Goal: Download file/media

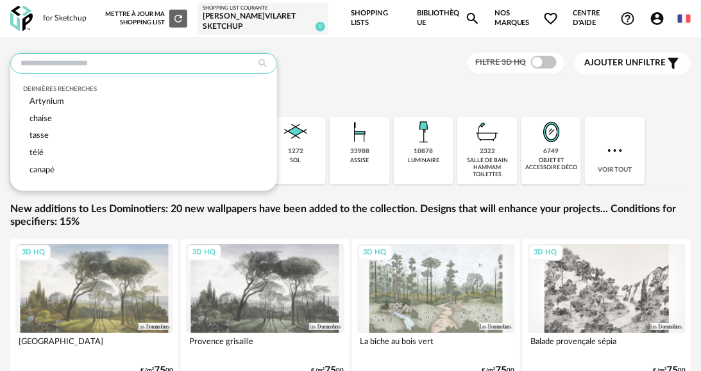
click at [209, 70] on input "text" at bounding box center [143, 63] width 267 height 21
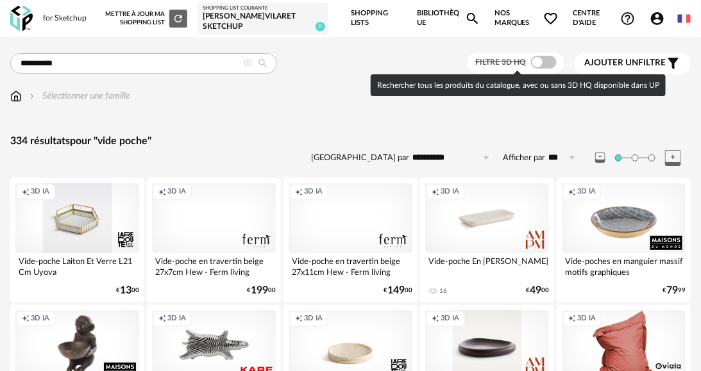
click at [535, 62] on span at bounding box center [544, 62] width 26 height 13
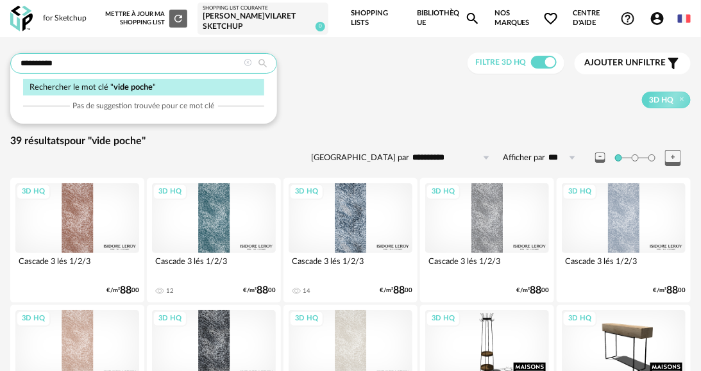
drag, startPoint x: 35, startPoint y: 62, endPoint x: -22, endPoint y: 65, distance: 57.2
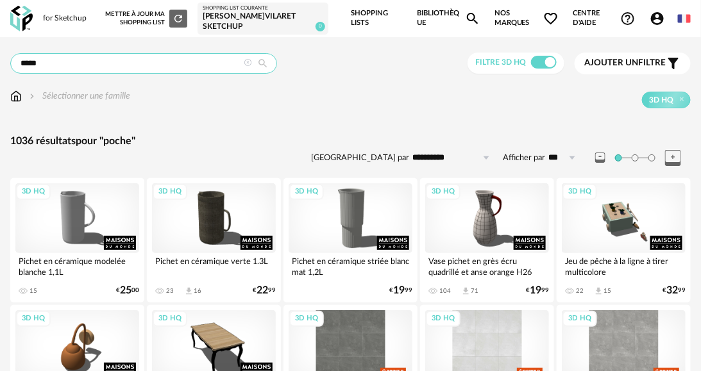
drag, startPoint x: 85, startPoint y: 61, endPoint x: -1, endPoint y: 61, distance: 85.9
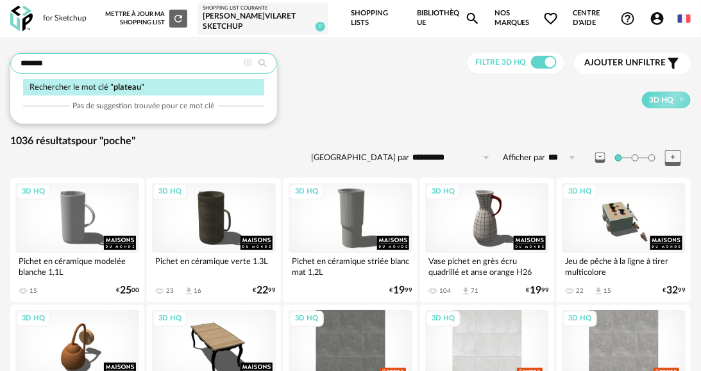
type input "*******"
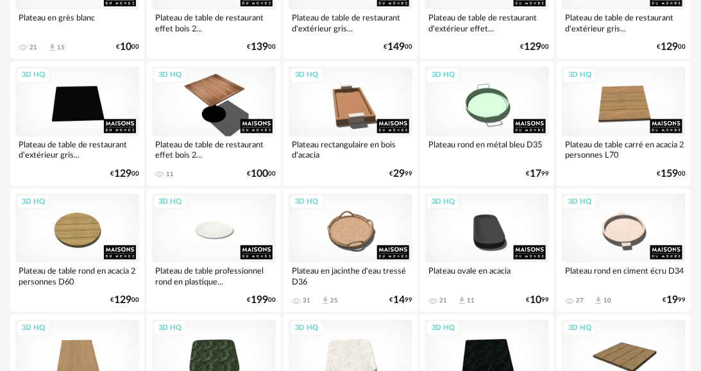
scroll to position [257, 0]
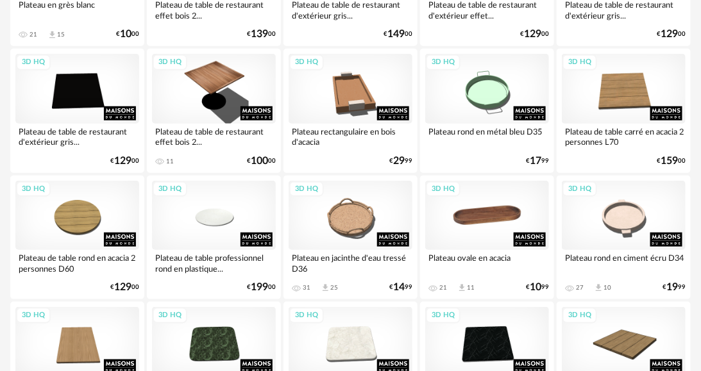
click at [518, 206] on div "3D HQ" at bounding box center [487, 216] width 124 height 70
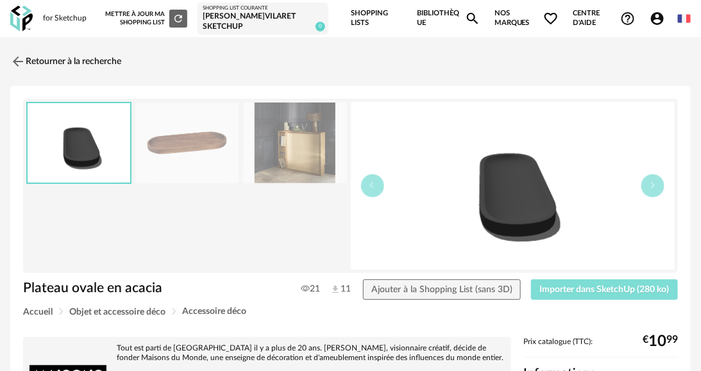
click at [578, 294] on button "Importer dans SketchUp (280 ko)" at bounding box center [604, 290] width 147 height 21
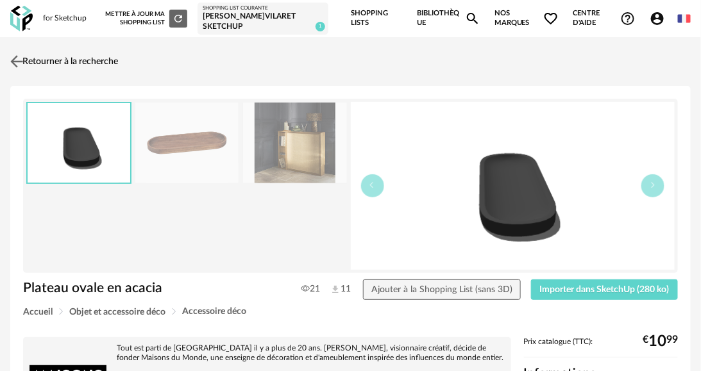
click at [19, 60] on img at bounding box center [17, 61] width 19 height 19
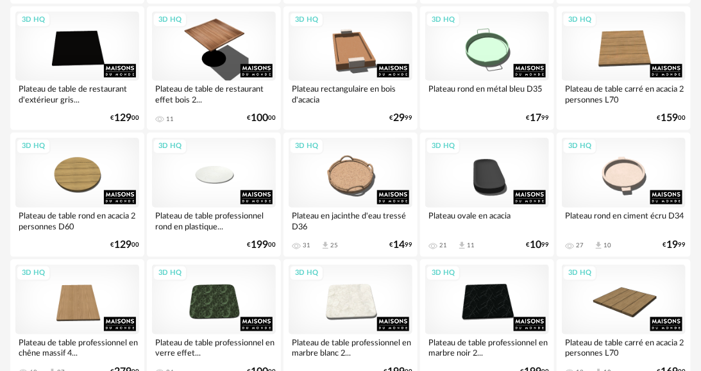
scroll to position [321, 0]
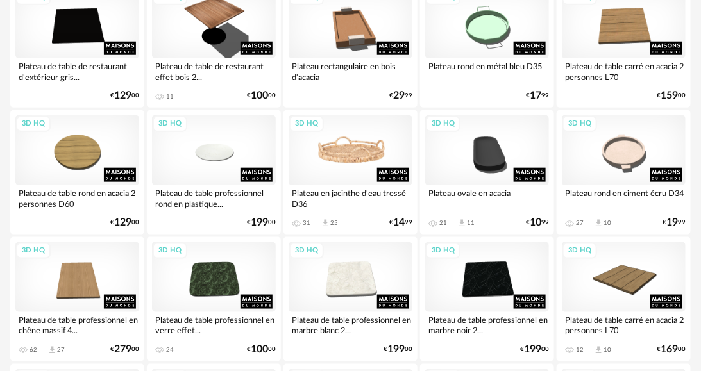
click at [350, 161] on div "3D HQ" at bounding box center [351, 150] width 124 height 70
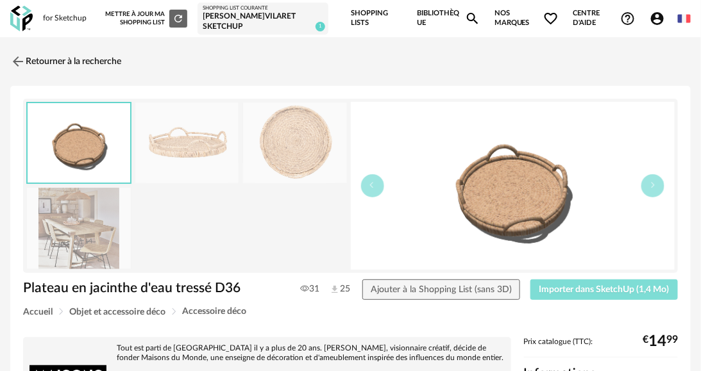
click at [621, 289] on span "Importer dans SketchUp (1,4 Mo)" at bounding box center [604, 289] width 130 height 9
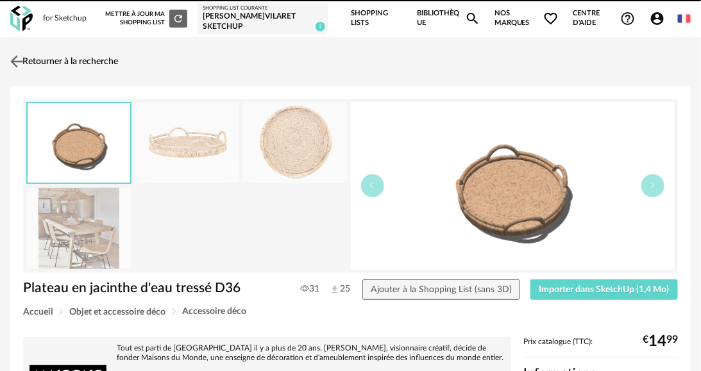
click at [99, 54] on link "Retourner à la recherche" at bounding box center [62, 61] width 111 height 28
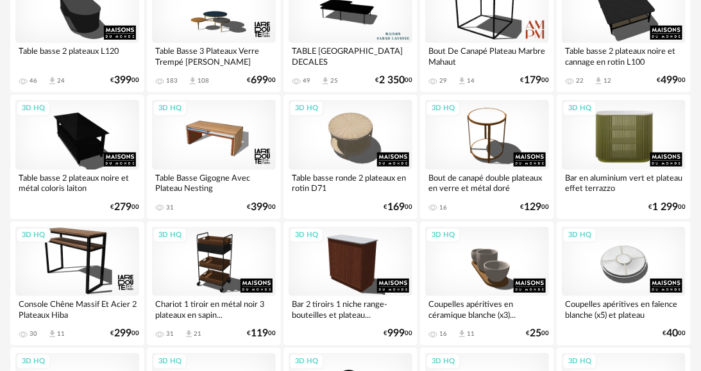
scroll to position [1667, 0]
